Goal: Task Accomplishment & Management: Use online tool/utility

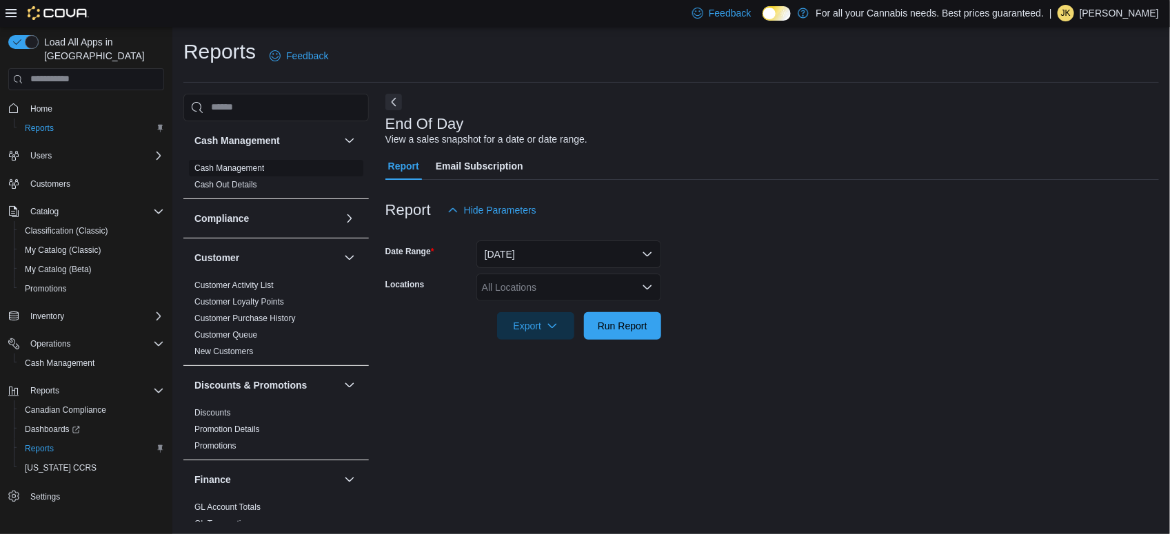
click at [256, 171] on link "Cash Management" at bounding box center [229, 168] width 70 height 10
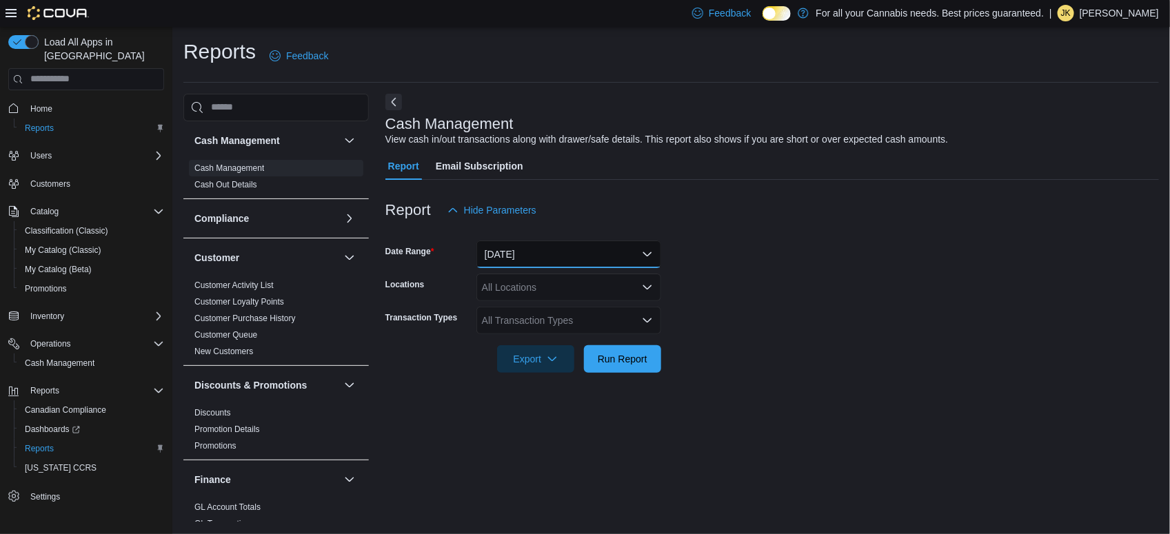
click at [590, 247] on button "Today" at bounding box center [568, 255] width 185 height 28
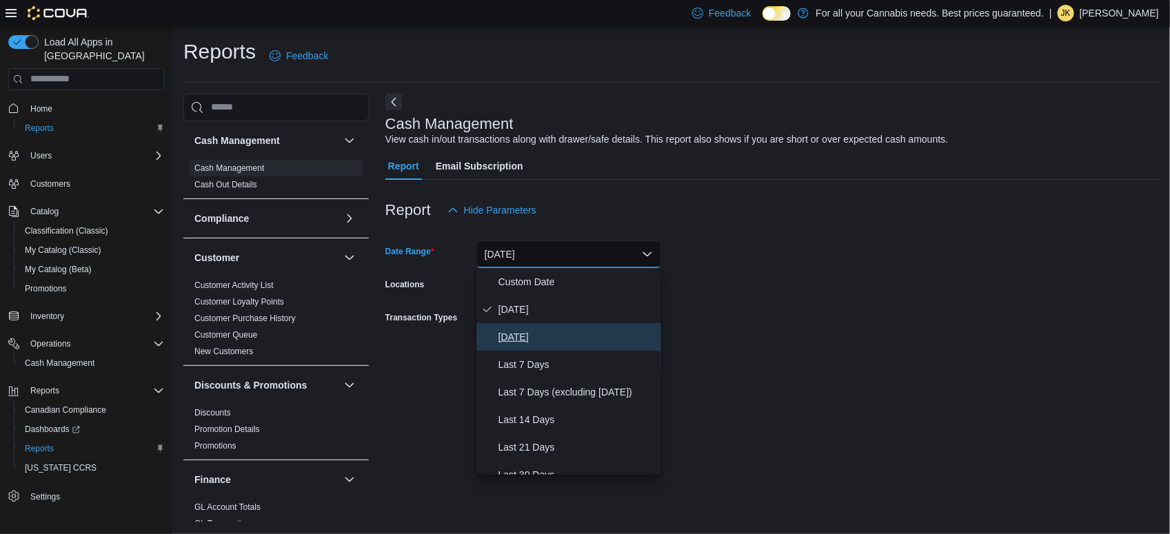
click at [534, 331] on span "Yesterday" at bounding box center [577, 337] width 157 height 17
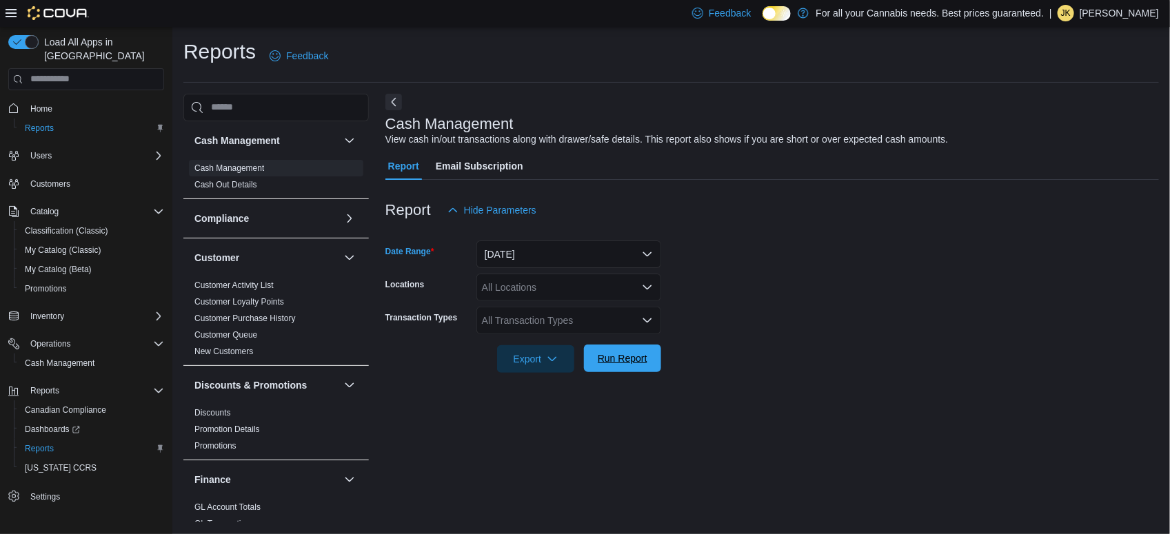
click at [602, 349] on span "Run Report" at bounding box center [622, 359] width 61 height 28
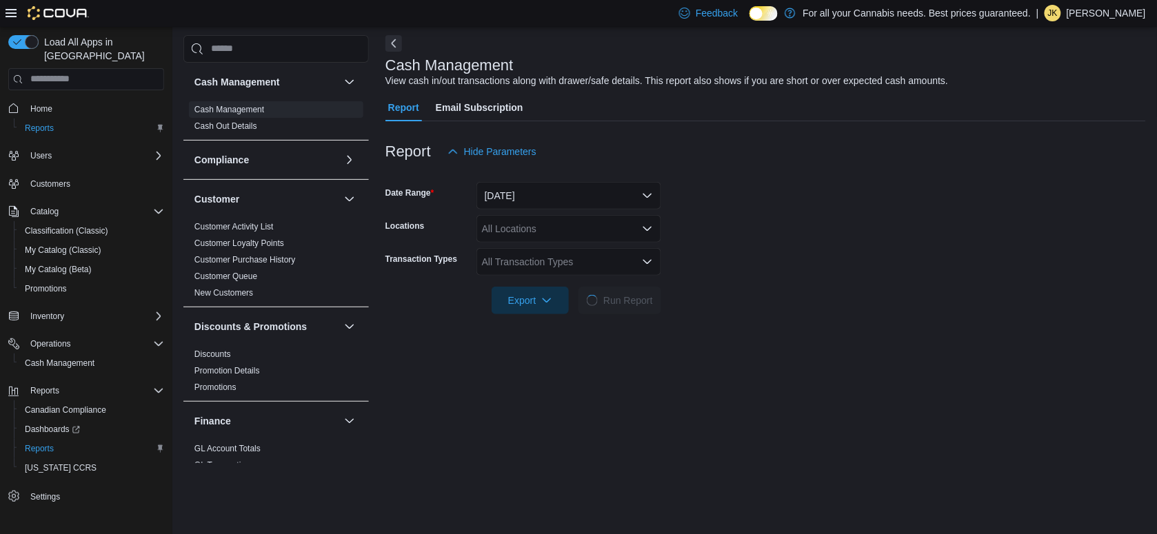
scroll to position [63, 0]
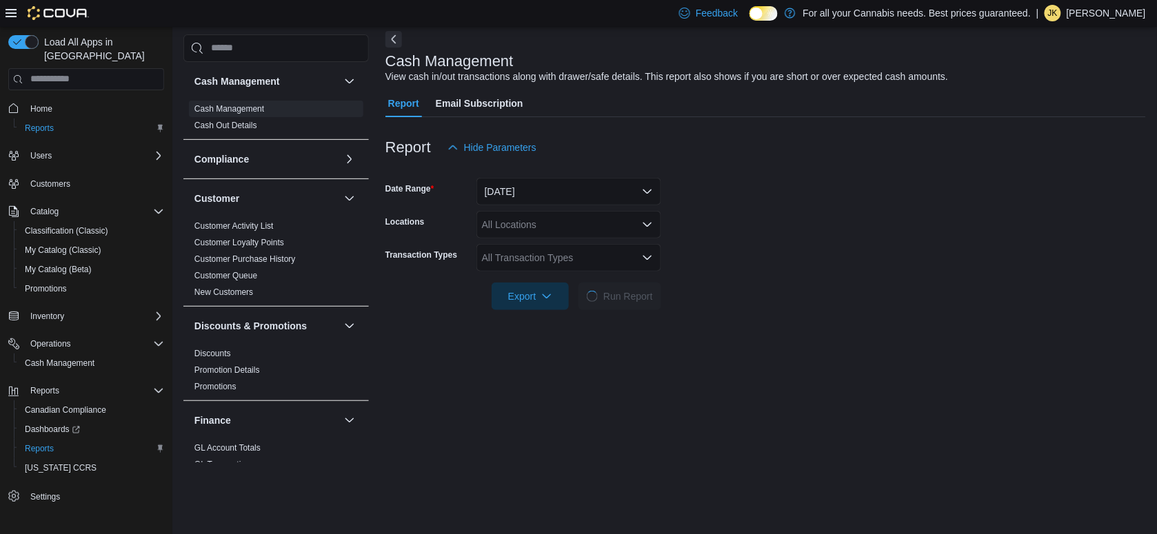
click at [656, 230] on div "All Locations" at bounding box center [568, 225] width 185 height 28
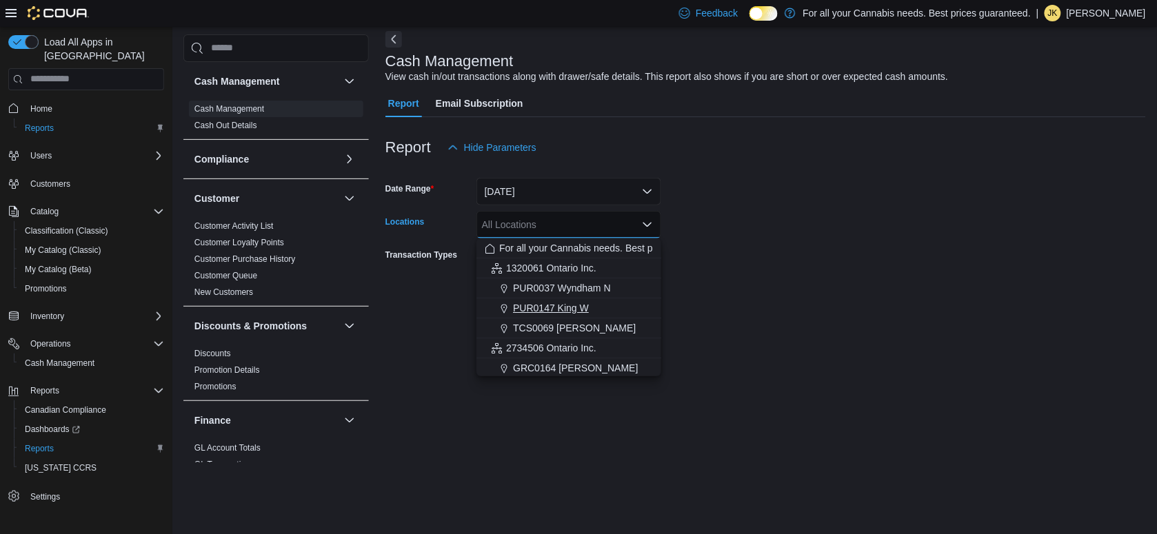
click at [556, 305] on span "PUR0147 King W" at bounding box center [551, 308] width 76 height 14
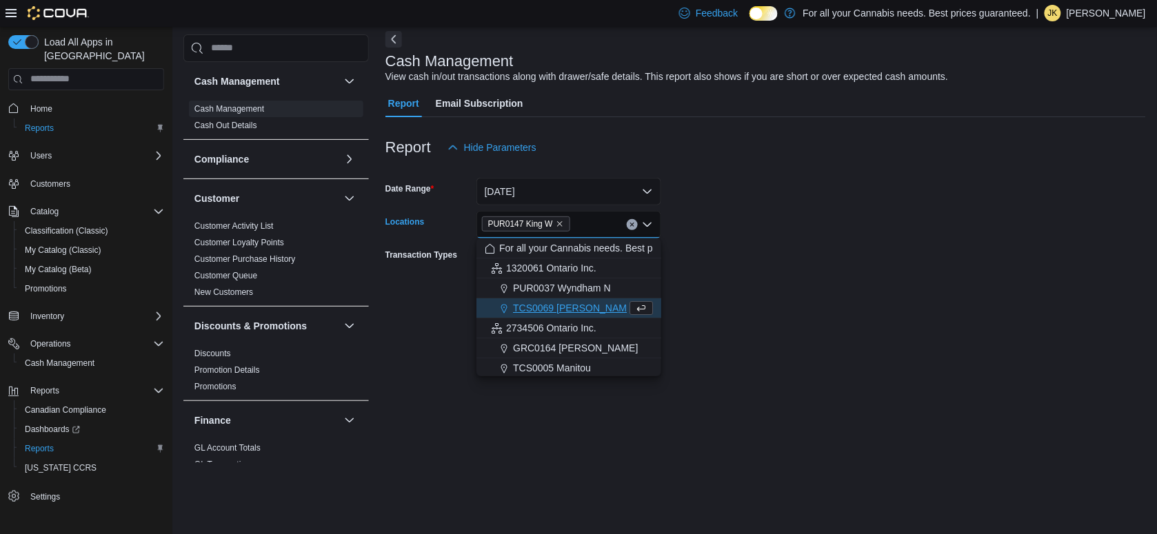
click at [728, 269] on form "Date Range Yesterday Locations PUR0147 King W Combo box. Selected. PUR0147 King…" at bounding box center [765, 235] width 761 height 149
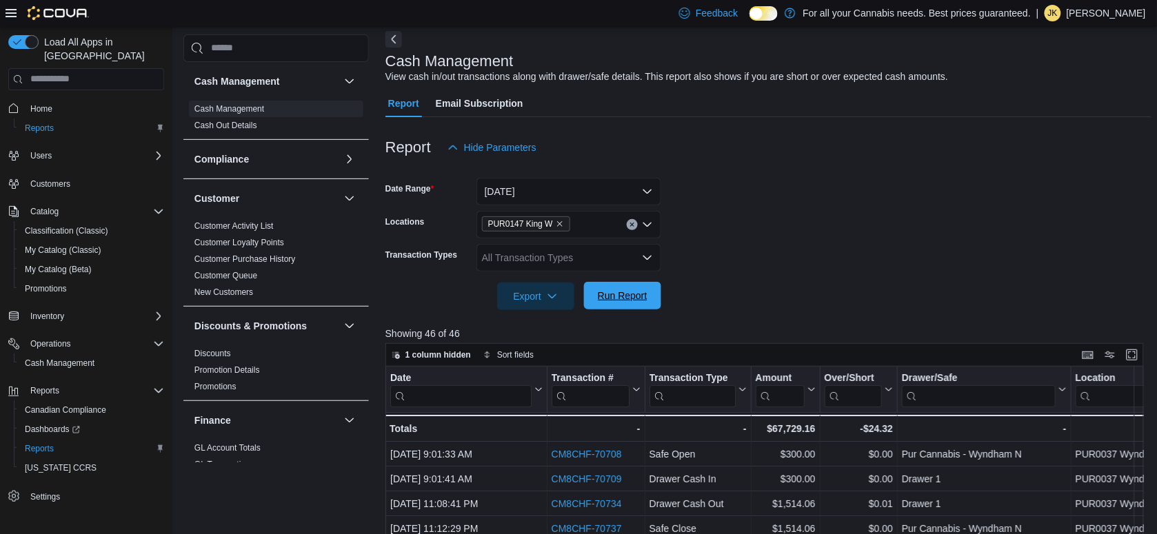
click at [647, 293] on span "Run Report" at bounding box center [622, 296] width 61 height 28
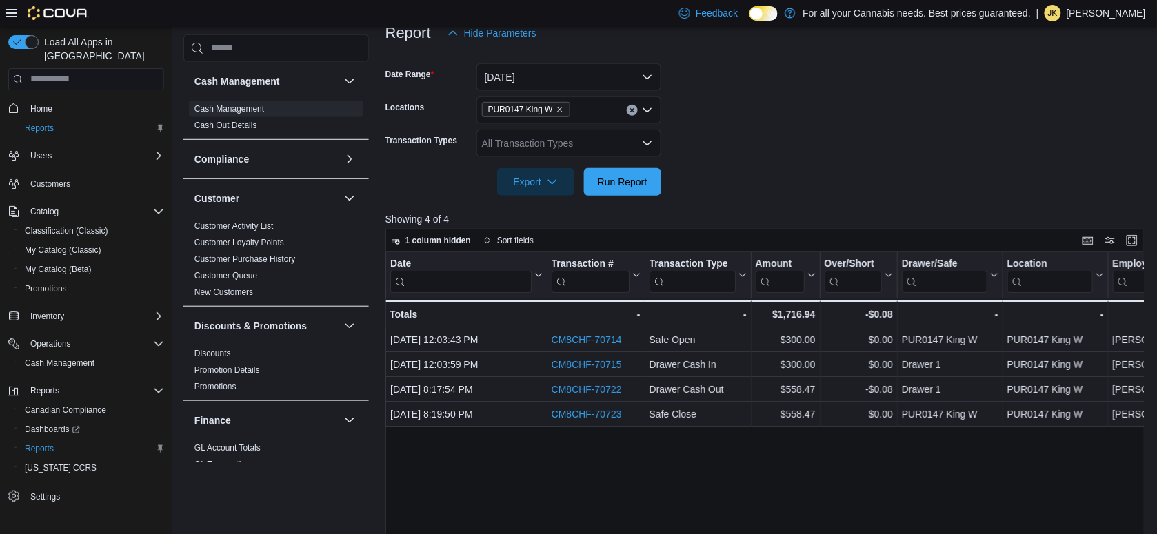
scroll to position [177, 0]
click at [819, 208] on div at bounding box center [768, 205] width 767 height 17
click at [650, 73] on button "Yesterday" at bounding box center [568, 78] width 185 height 28
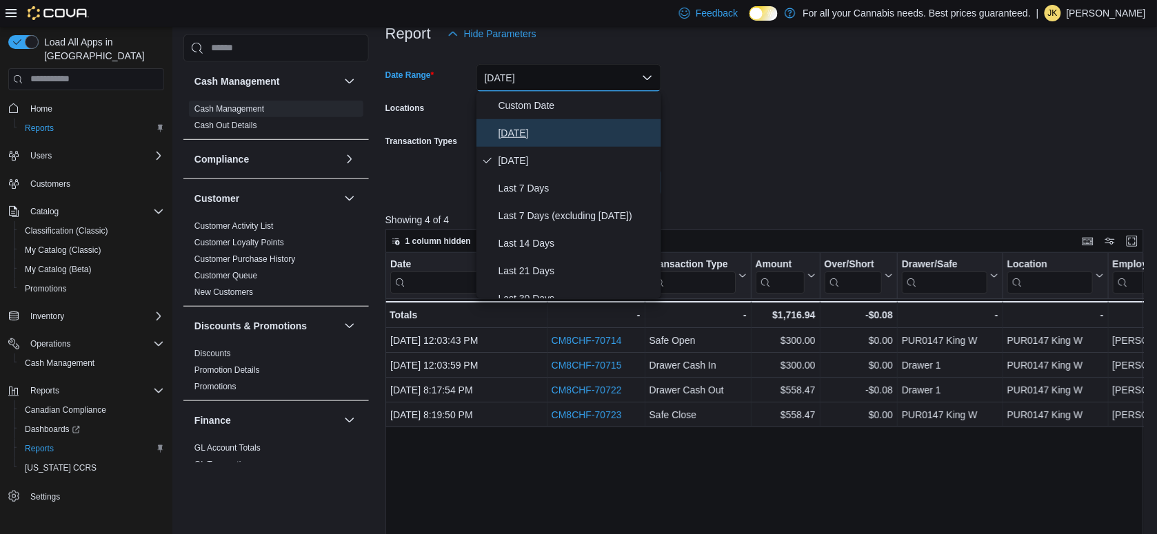
click at [512, 128] on span "Today" at bounding box center [577, 133] width 157 height 17
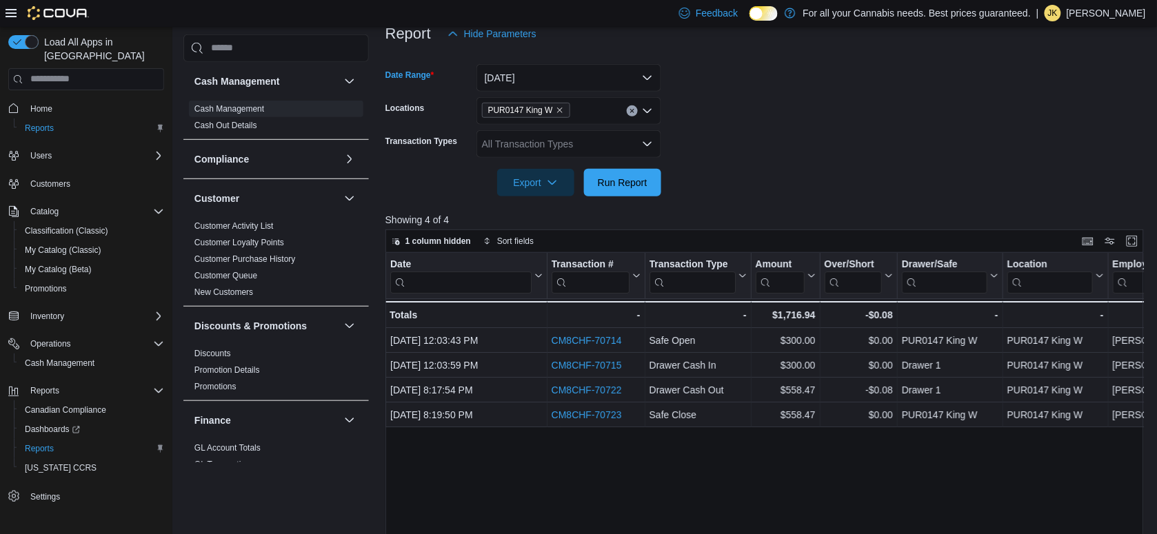
click at [783, 116] on form "Date Range Today Locations PUR0147 King W Transaction Types All Transaction Typ…" at bounding box center [768, 122] width 767 height 149
click at [652, 178] on span "Run Report" at bounding box center [622, 182] width 61 height 28
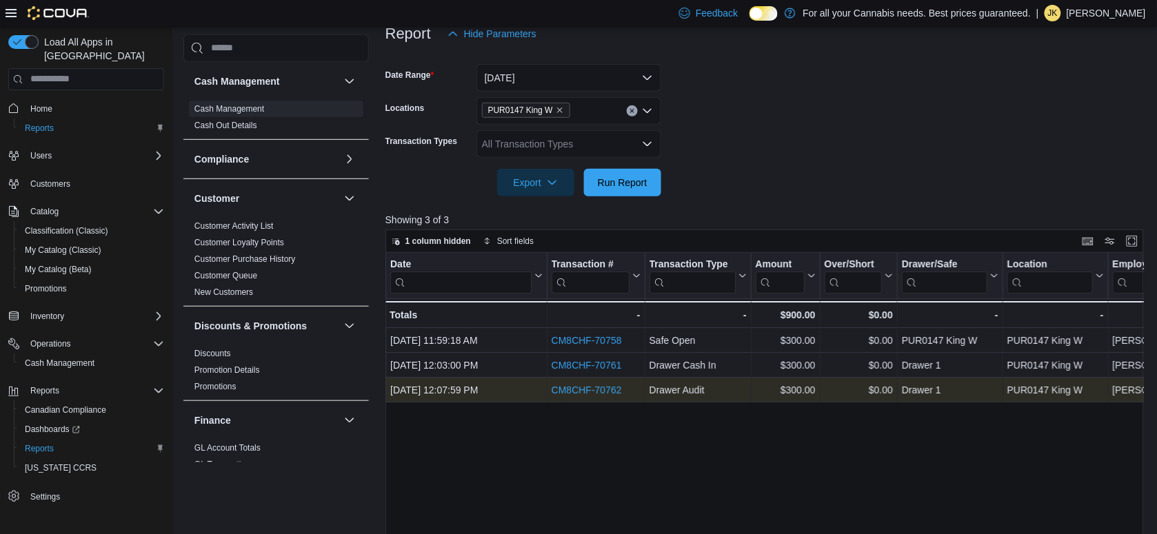
click at [601, 399] on div "CM8CHF-70762 - Transaction # URL, column 2, row 3" at bounding box center [596, 390] width 98 height 25
click at [600, 388] on link "CM8CHF-70762" at bounding box center [586, 390] width 70 height 11
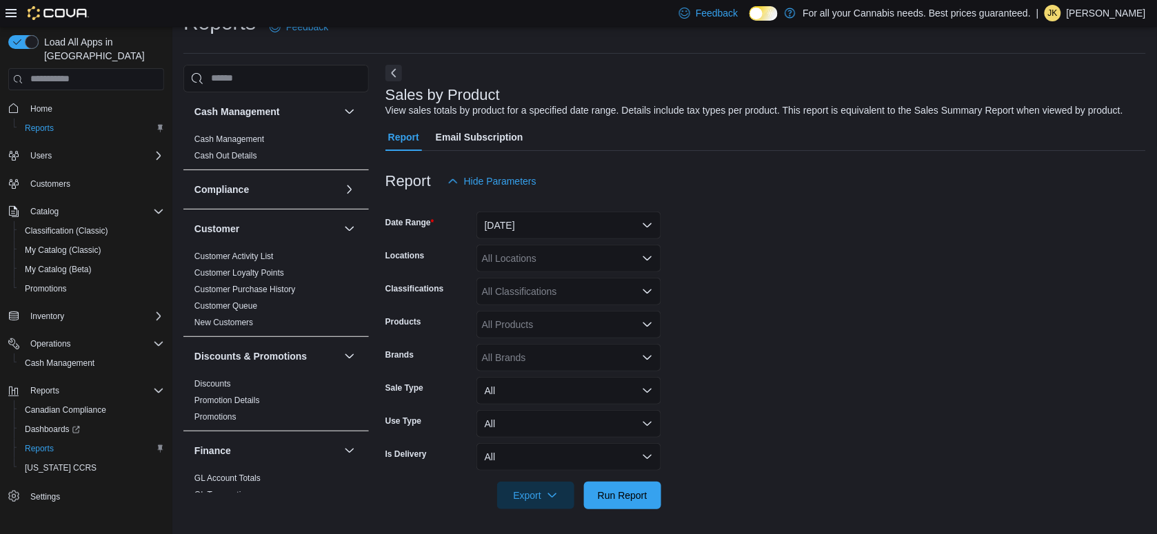
scroll to position [31, 0]
click at [547, 225] on button "Yesterday" at bounding box center [568, 224] width 185 height 28
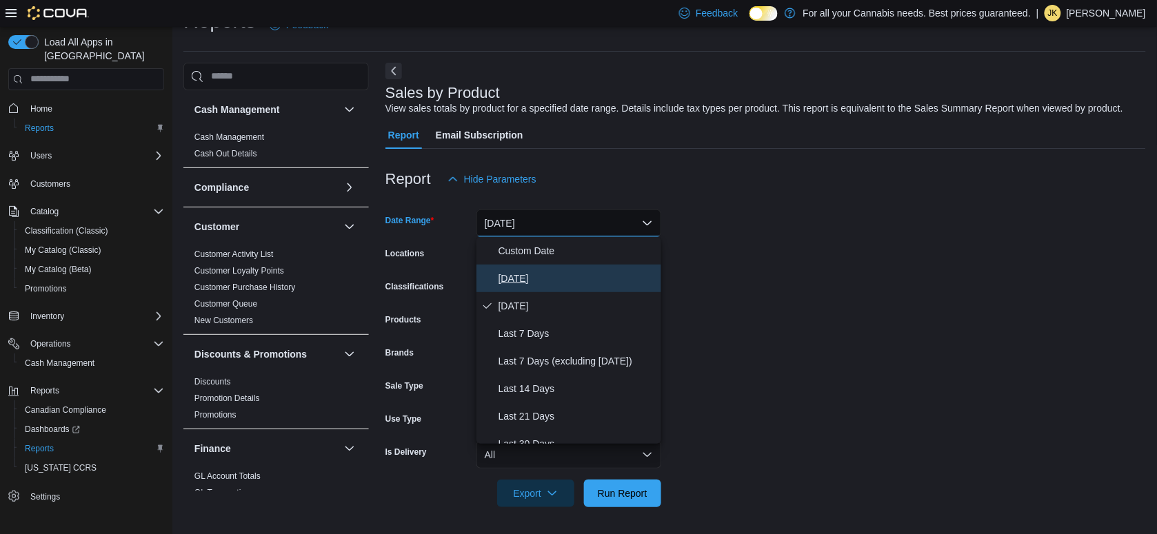
click at [519, 280] on span "Today" at bounding box center [577, 278] width 157 height 17
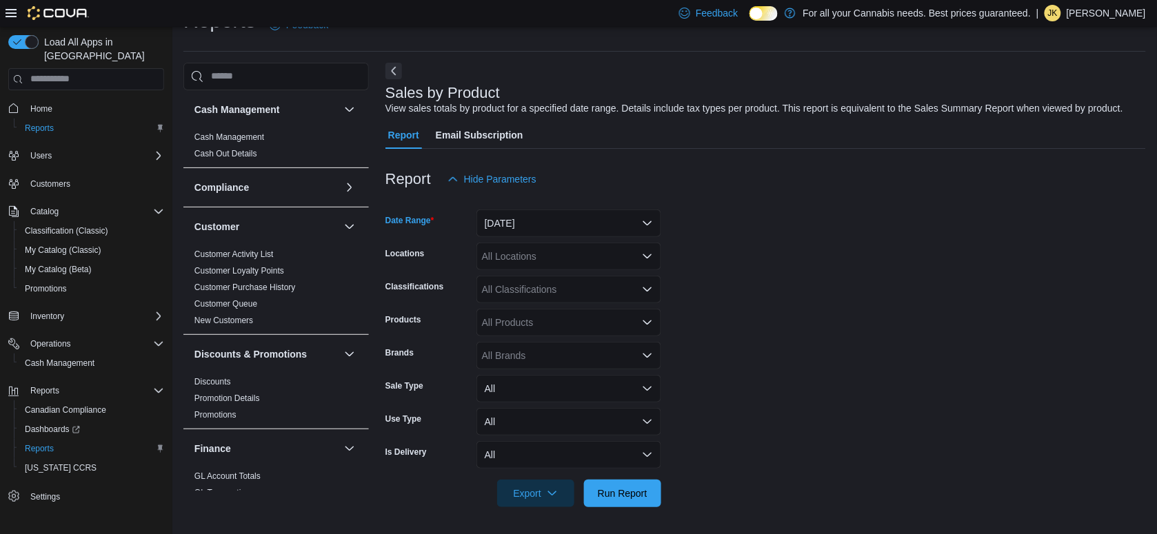
click at [524, 256] on div "All Locations" at bounding box center [568, 257] width 185 height 28
type input "***"
click at [531, 274] on span "PUR0147 King W" at bounding box center [551, 280] width 76 height 14
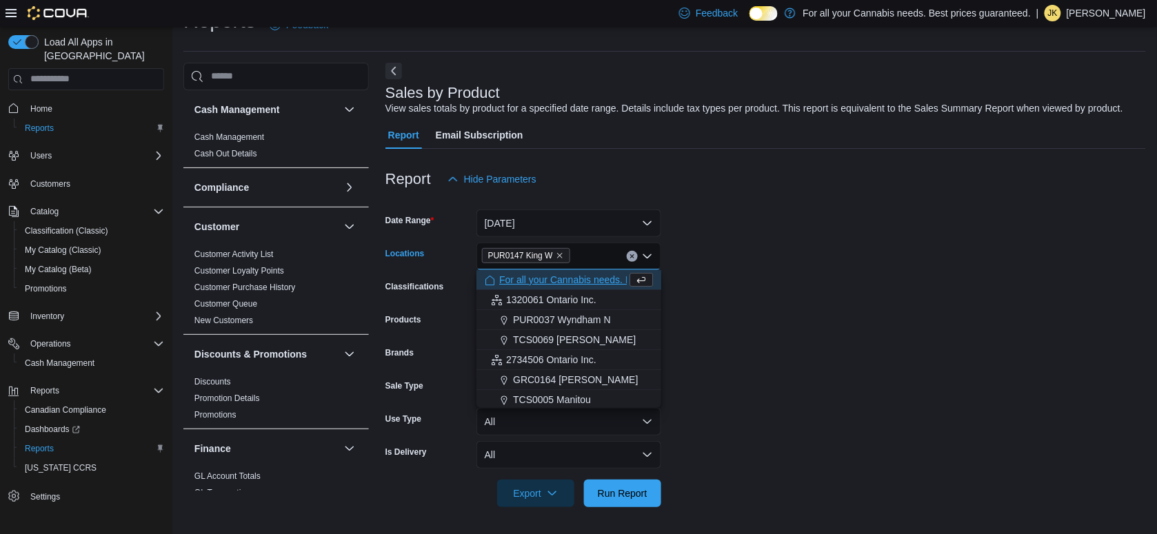
click at [708, 245] on form "Date Range Today Locations PUR0147 King W Combo box. Selected. PUR0147 King W. …" at bounding box center [765, 350] width 761 height 314
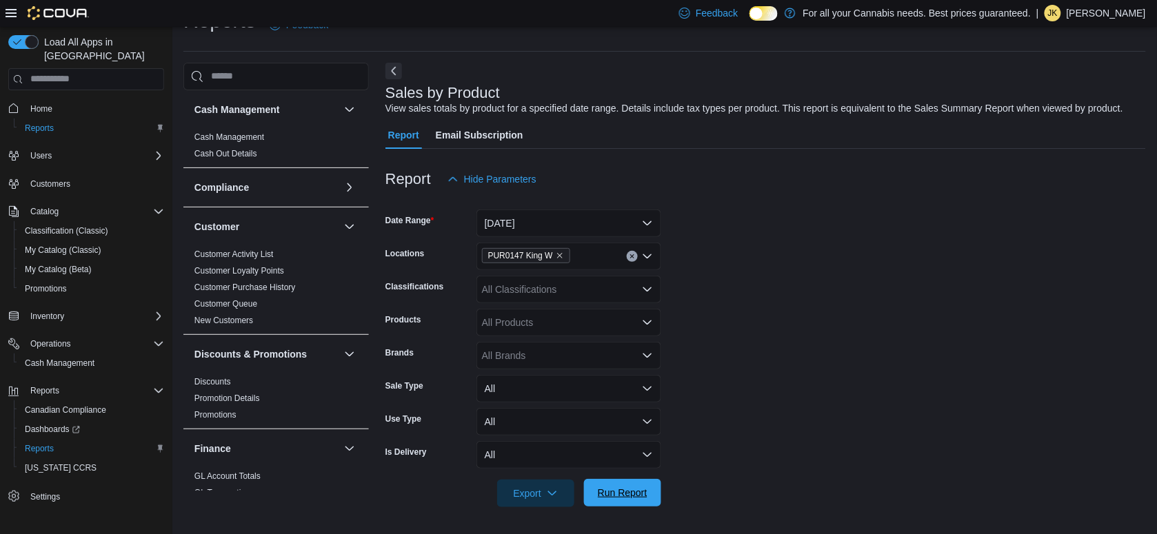
click at [614, 499] on span "Run Report" at bounding box center [623, 493] width 50 height 14
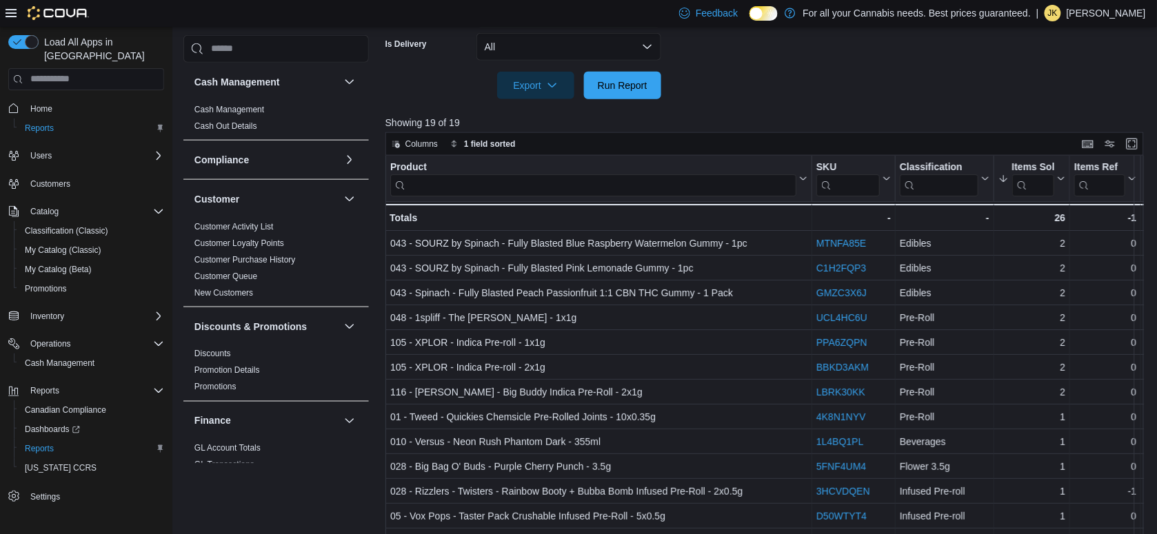
scroll to position [440, 0]
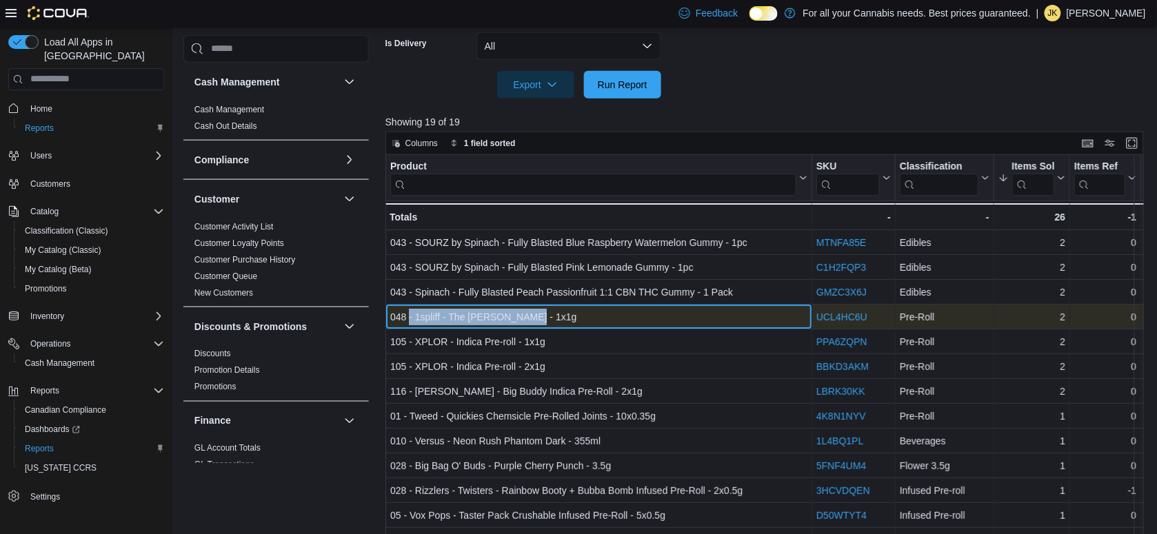
drag, startPoint x: 539, startPoint y: 312, endPoint x: 410, endPoint y: 314, distance: 128.9
click at [410, 314] on div "048 - 1spliff - The Cannon - 1x1g" at bounding box center [598, 317] width 417 height 17
copy div "- 1spliff - The Cannon - 1x1g"
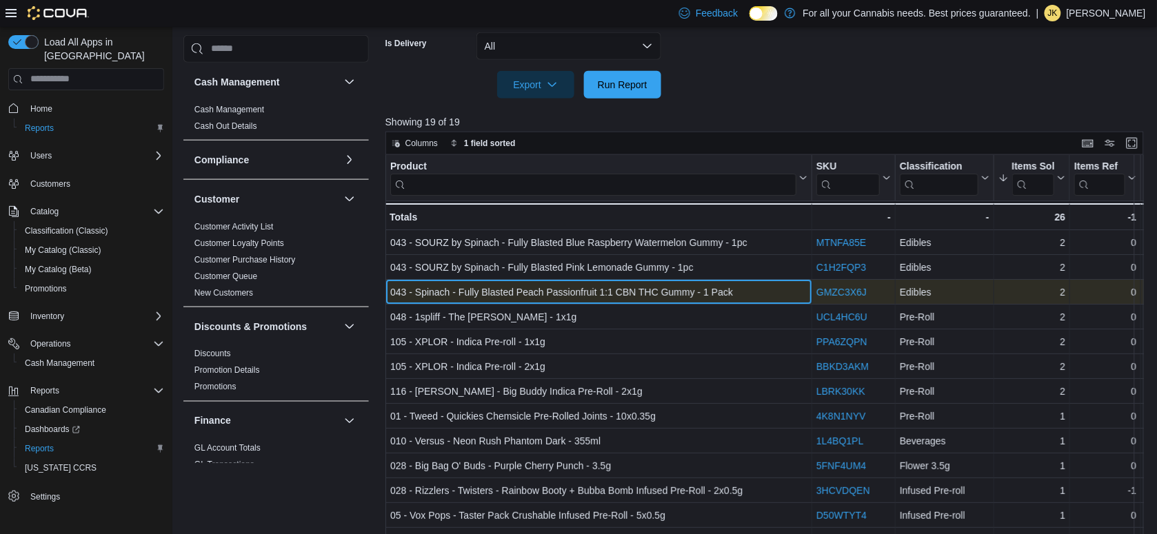
drag, startPoint x: 693, startPoint y: 283, endPoint x: 681, endPoint y: 287, distance: 12.9
click at [681, 287] on div "043 - Spinach - Fully Blasted Peach Passionfruit 1:1 CBN THC Gummy - 1 Pack" at bounding box center [598, 292] width 417 height 17
click at [715, 288] on div "043 - Spinach - Fully Blasted Peach Passionfruit 1:1 CBN THC Gummy - 1 Pack" at bounding box center [598, 292] width 417 height 17
click at [729, 288] on div "043 - Spinach - Fully Blasted Peach Passionfruit 1:1 CBN THC Gummy - 1 Pack" at bounding box center [598, 292] width 417 height 17
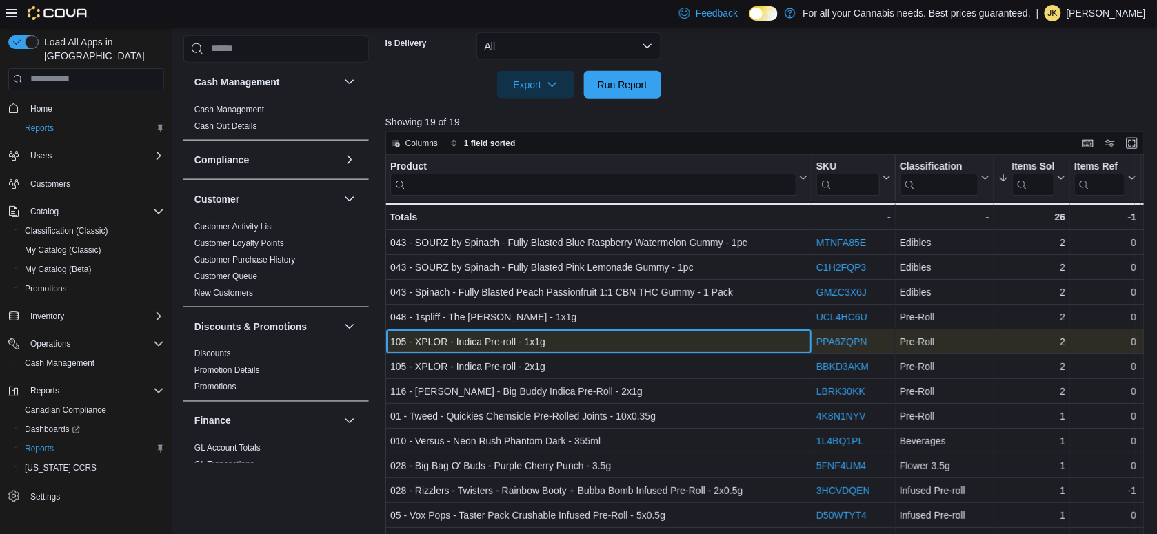
click at [565, 336] on div "105 - XPLOR - Indica Pre-roll - 1x1g" at bounding box center [598, 342] width 417 height 17
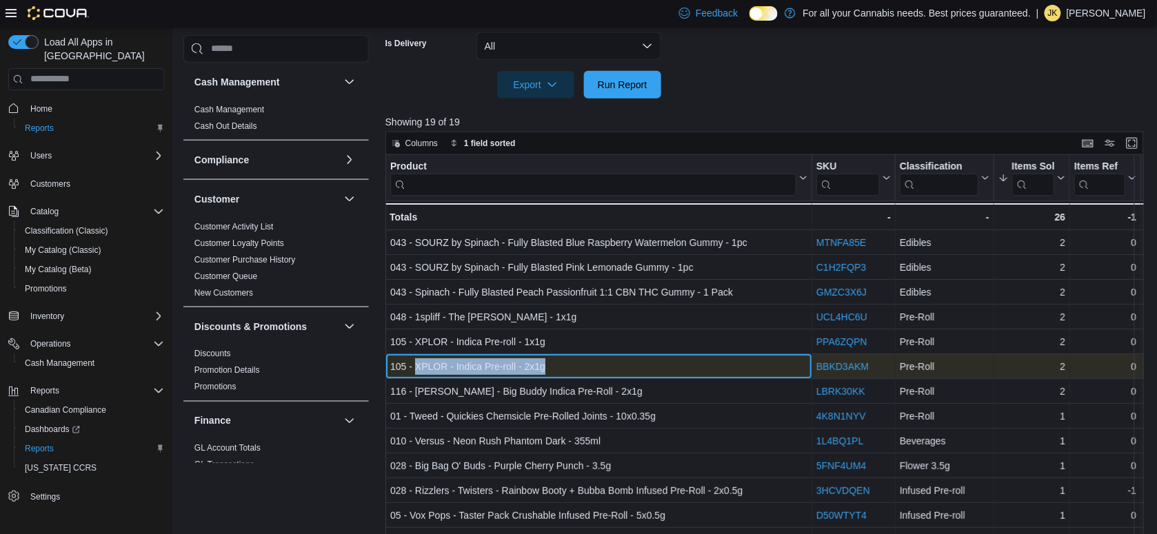
drag, startPoint x: 550, startPoint y: 368, endPoint x: 414, endPoint y: 361, distance: 136.7
click at [414, 361] on div "105 - XPLOR - Indica Pre-roll - 2x1g" at bounding box center [598, 367] width 417 height 17
copy div "XPLOR - Indica Pre-roll - 2x1g"
